Goal: Go to known website: Access a specific website the user already knows

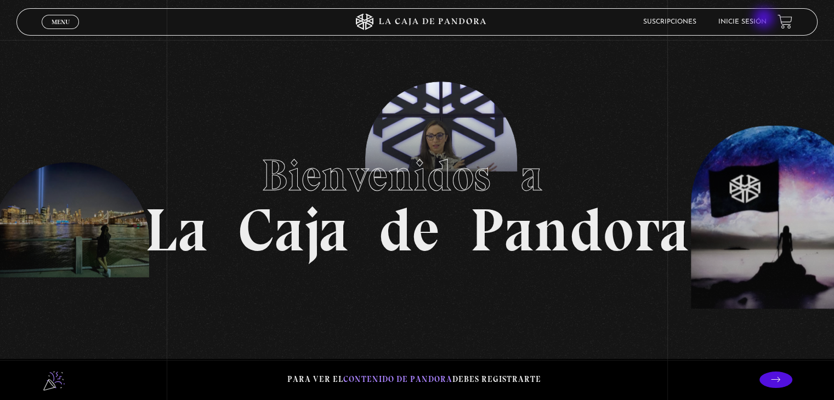
click at [765, 19] on link "Inicie sesión" at bounding box center [742, 22] width 48 height 7
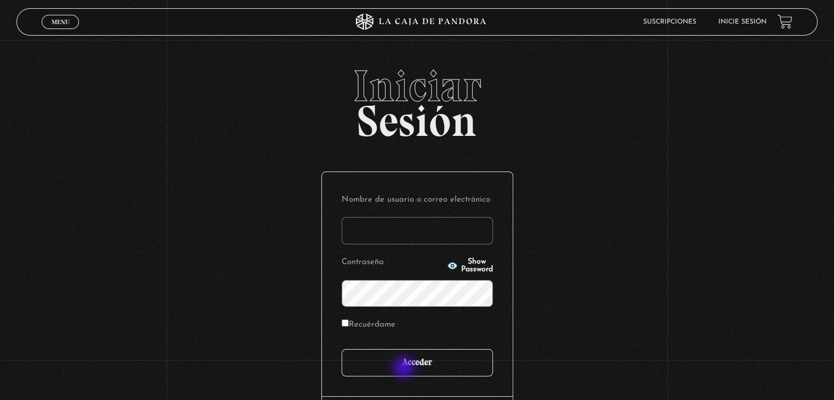
type input "[EMAIL_ADDRESS][DOMAIN_NAME]"
click at [406, 368] on input "Acceder" at bounding box center [416, 362] width 151 height 27
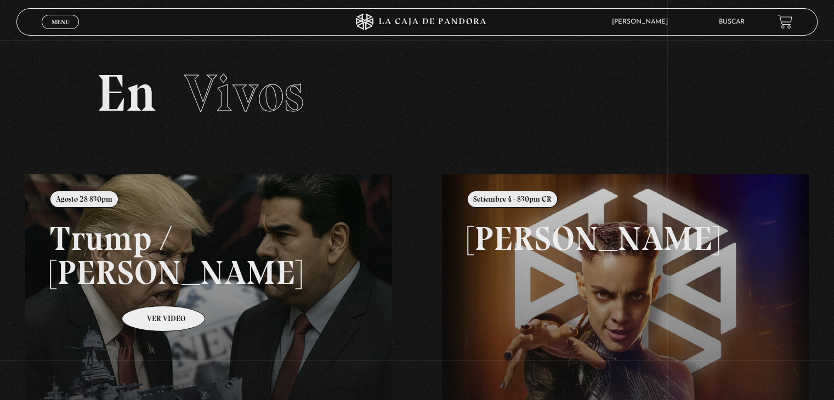
click at [149, 289] on link at bounding box center [442, 374] width 834 height 400
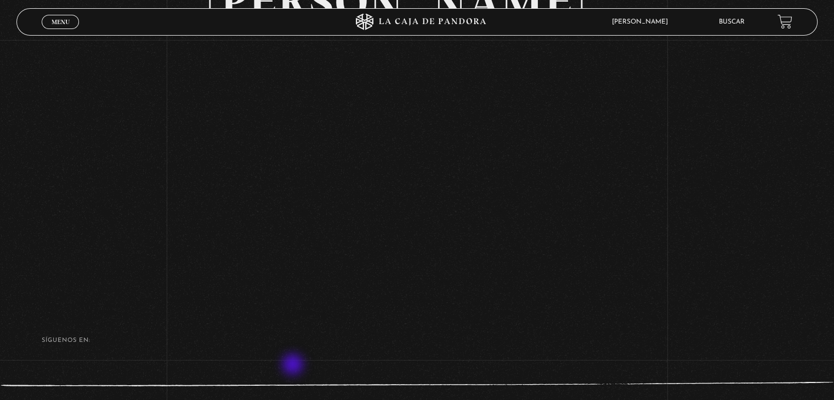
scroll to position [181, 0]
